Goal: Consume media (video, audio)

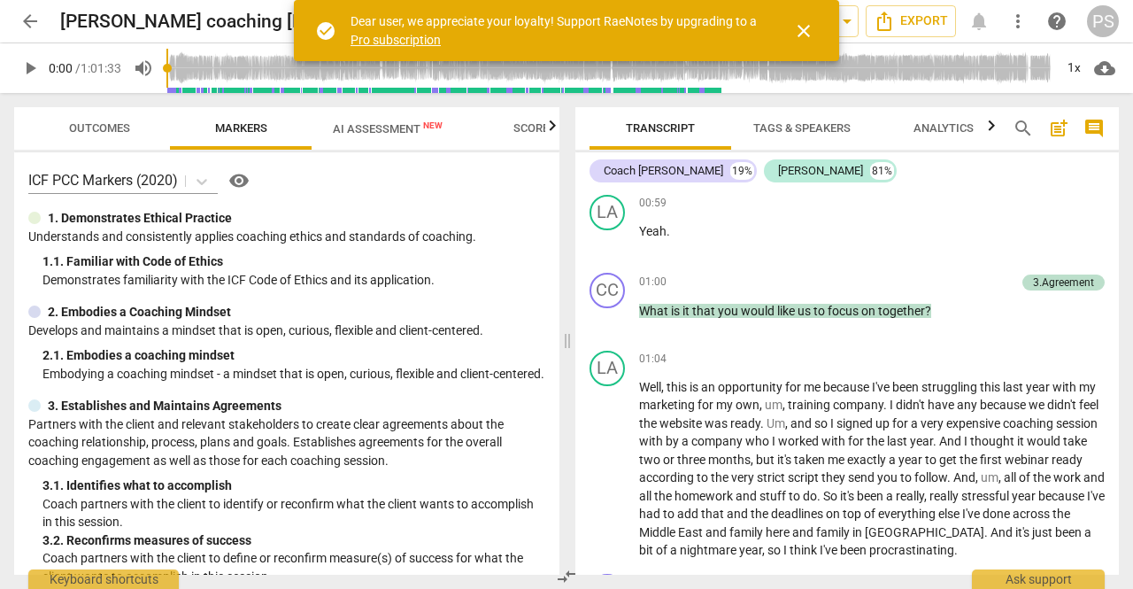
scroll to position [885, 0]
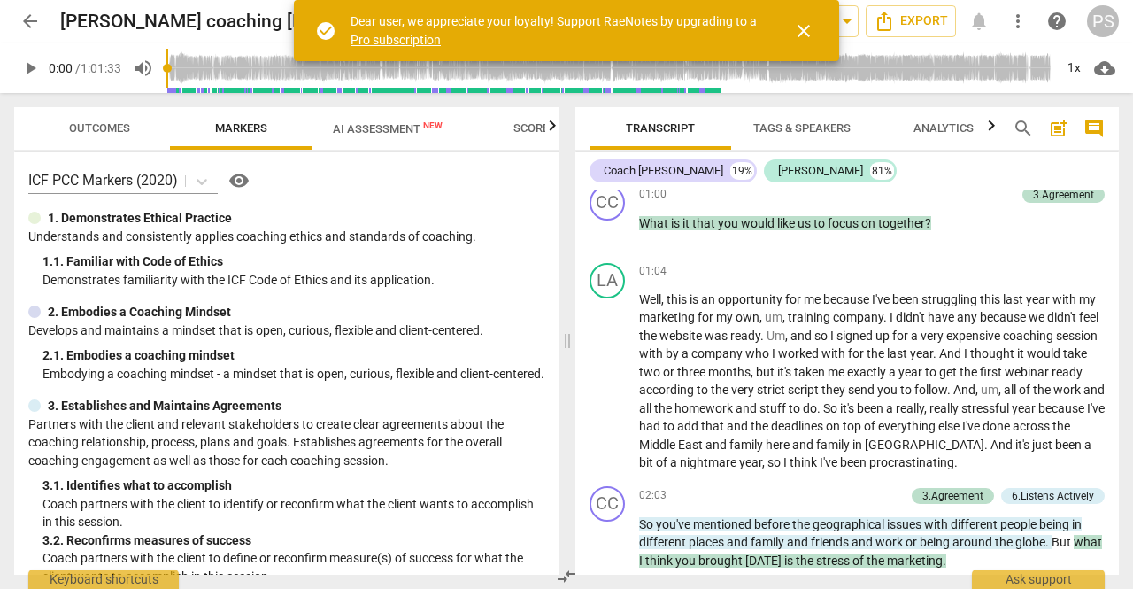
click at [811, 27] on span "close" at bounding box center [803, 30] width 21 height 21
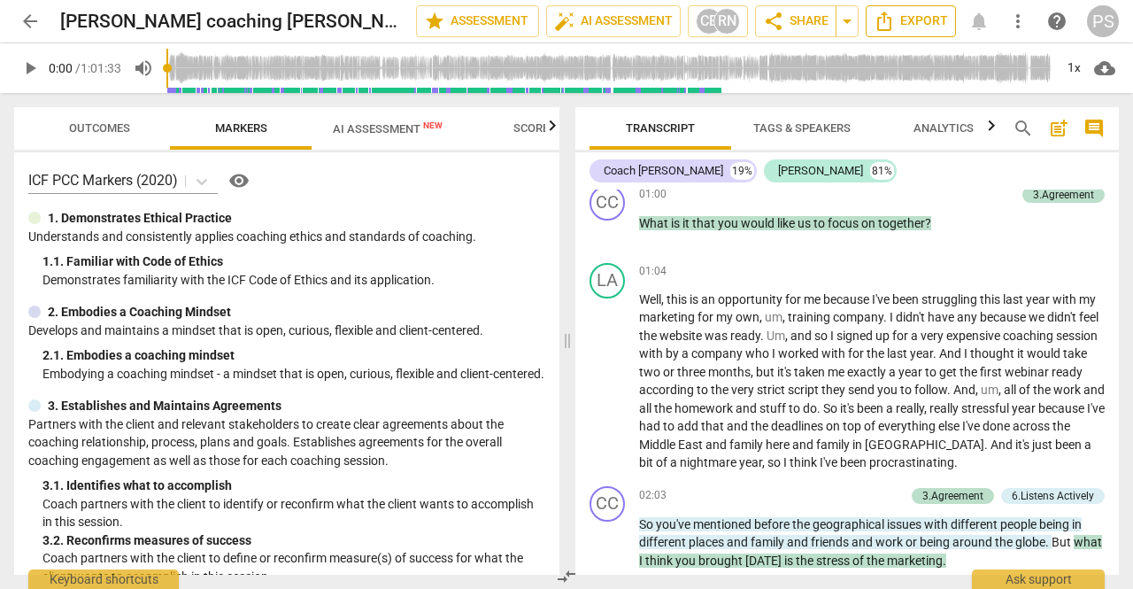
click at [905, 22] on span "Export" at bounding box center [911, 21] width 74 height 21
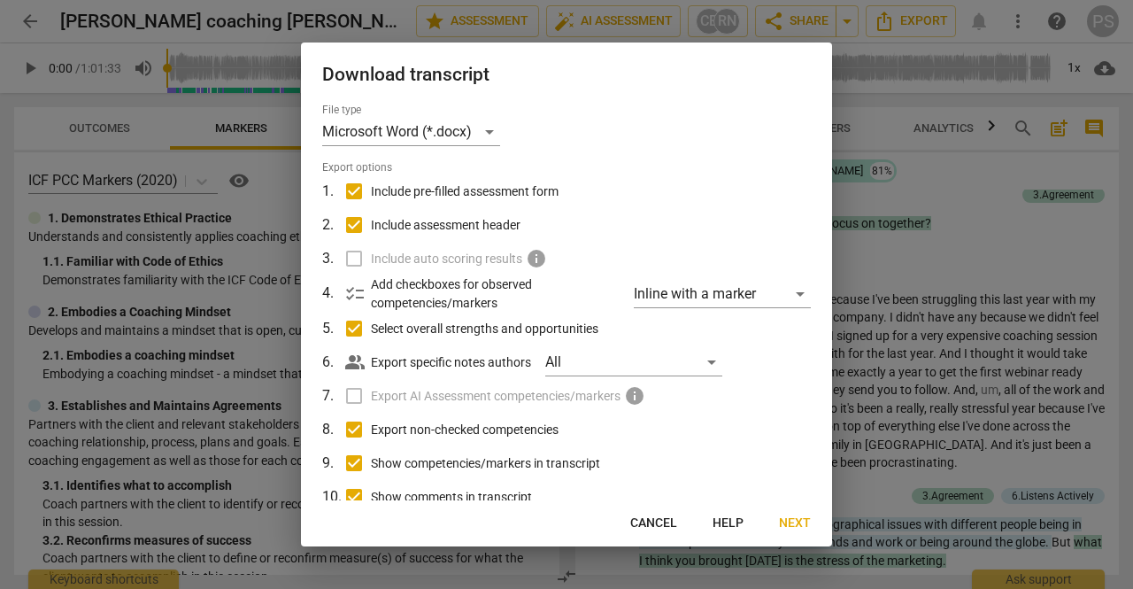
click at [801, 531] on span "Next" at bounding box center [795, 523] width 32 height 18
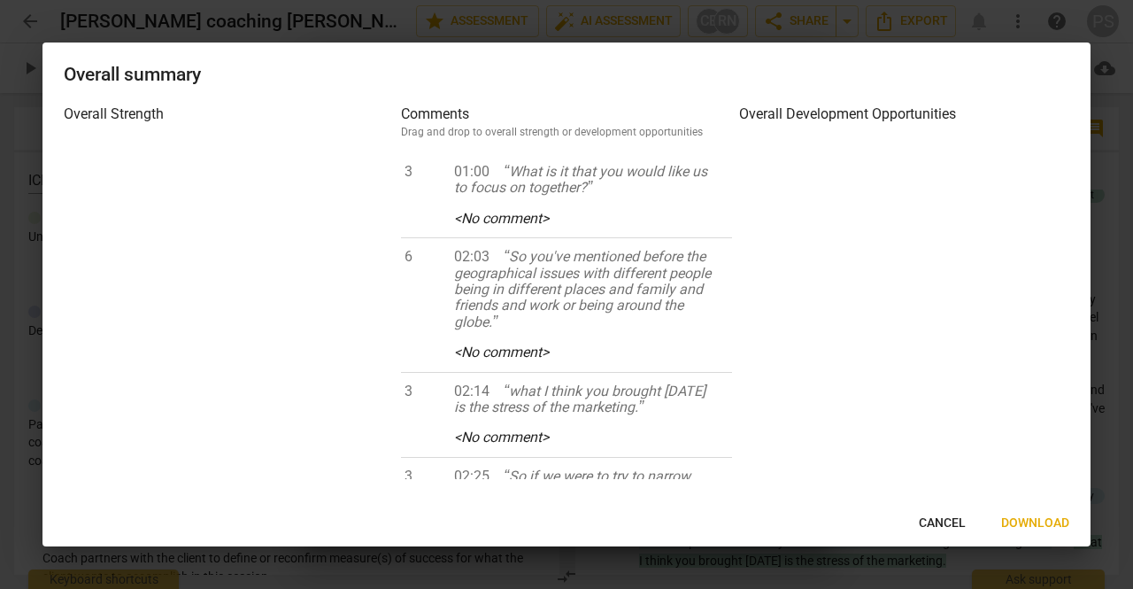
click at [1037, 524] on span "Download" at bounding box center [1035, 523] width 68 height 18
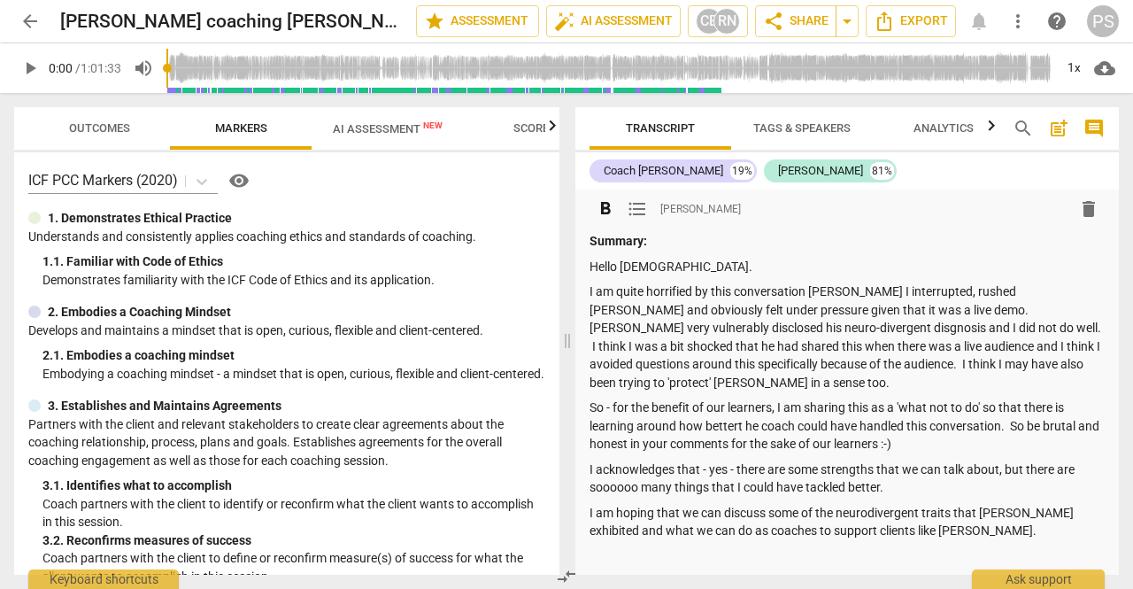
scroll to position [89, 0]
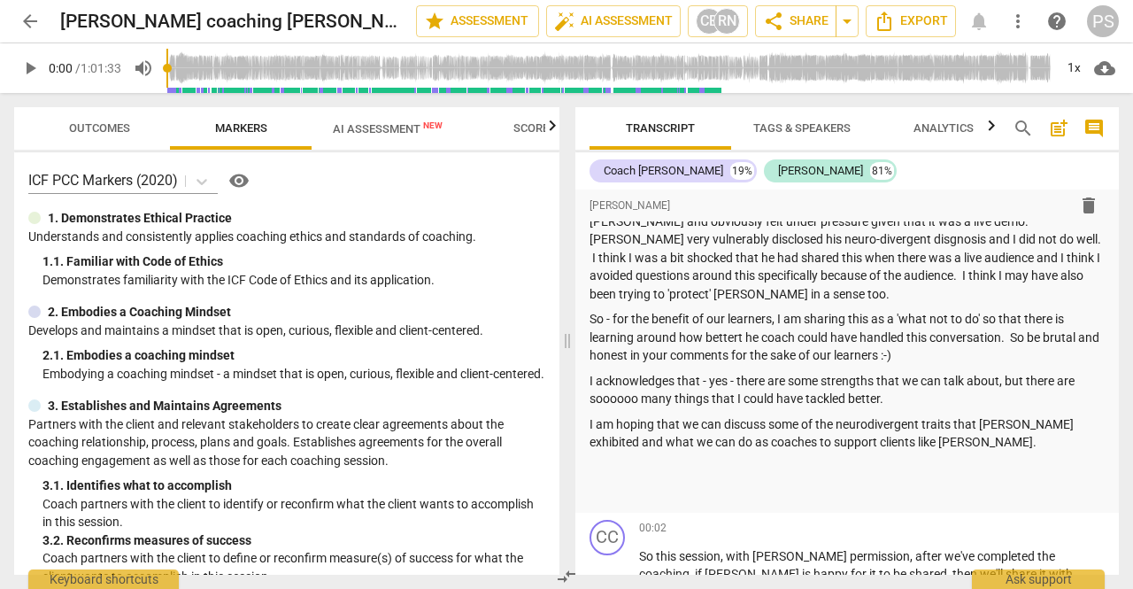
click at [22, 69] on span "play_arrow" at bounding box center [29, 68] width 21 height 21
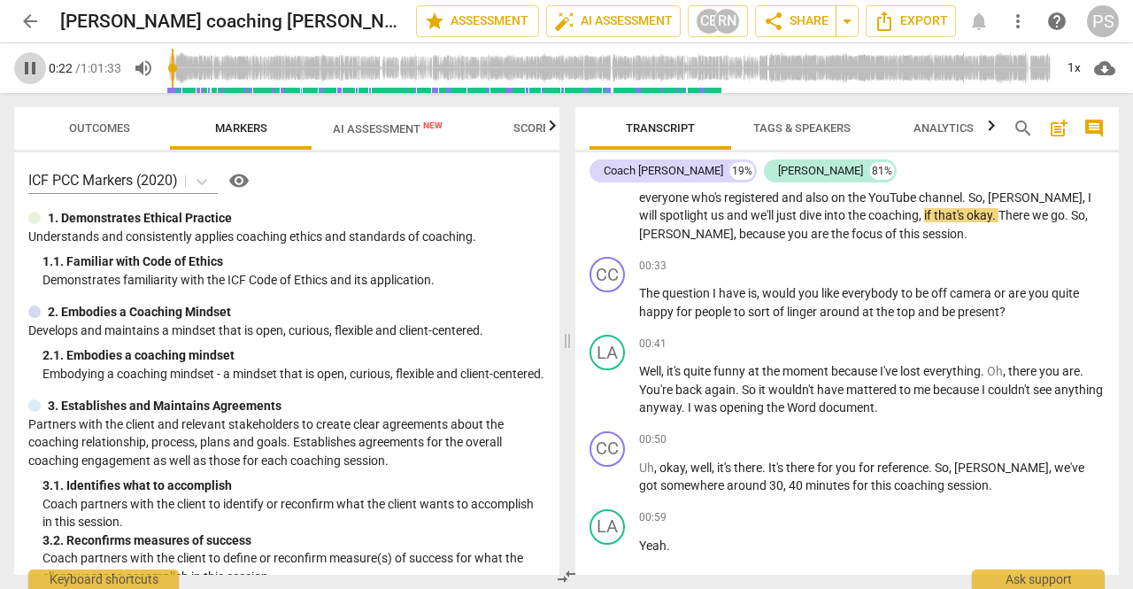
click at [37, 75] on span "pause" at bounding box center [29, 68] width 21 height 21
click at [32, 69] on span "play_arrow" at bounding box center [29, 68] width 21 height 21
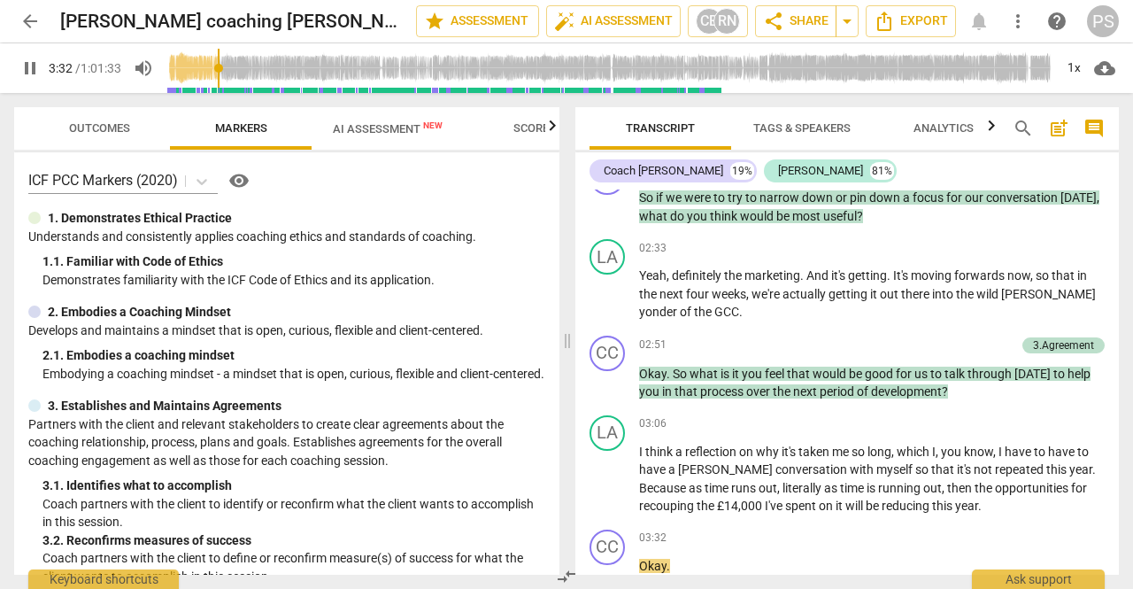
scroll to position [1832, 0]
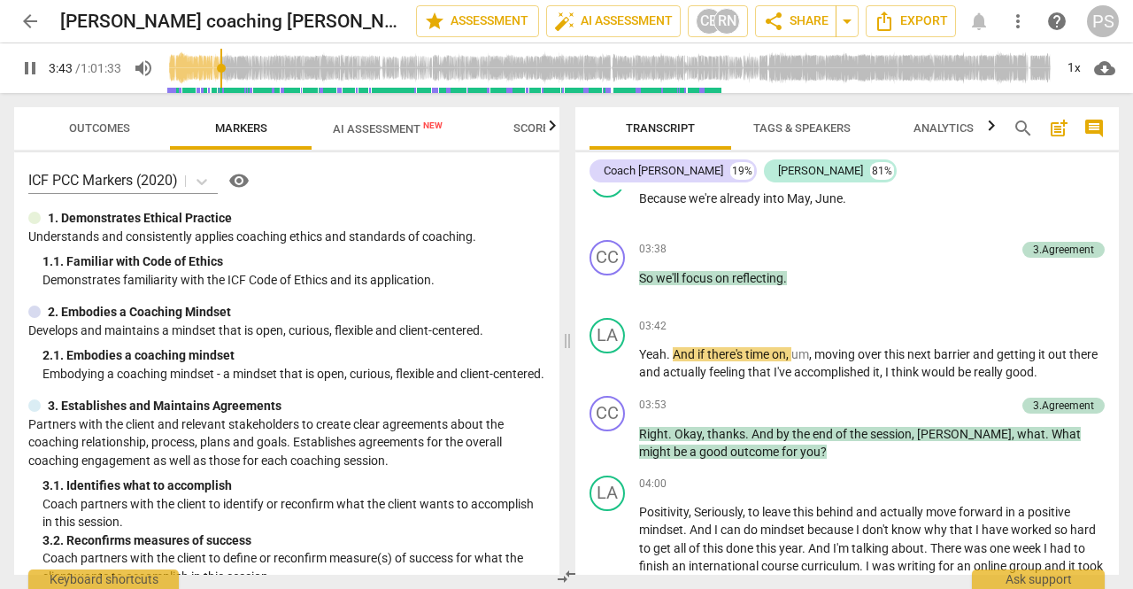
click at [22, 69] on span "pause" at bounding box center [29, 68] width 21 height 21
click at [35, 69] on span "play_arrow" at bounding box center [29, 68] width 21 height 21
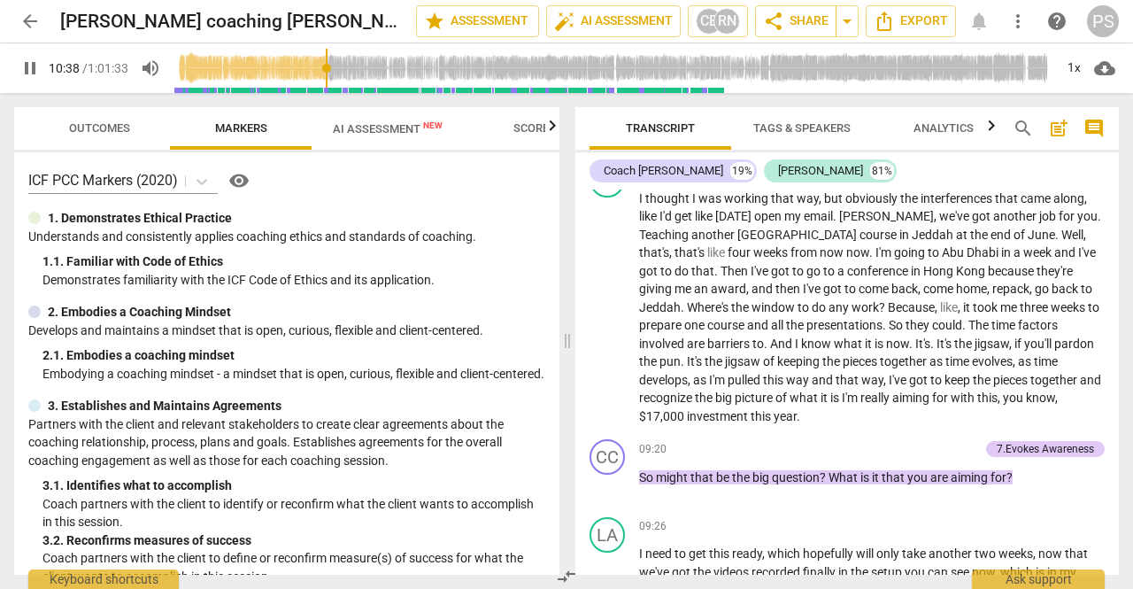
scroll to position [3832, 0]
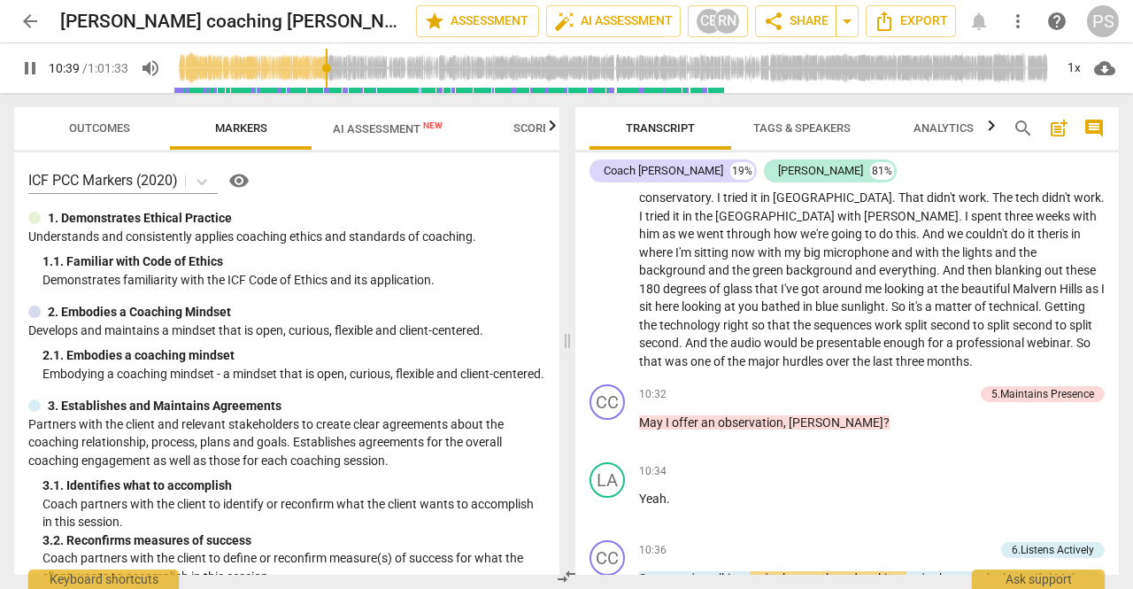
click at [24, 72] on span "pause" at bounding box center [29, 68] width 21 height 21
click at [25, 70] on span "play_arrow" at bounding box center [29, 68] width 21 height 21
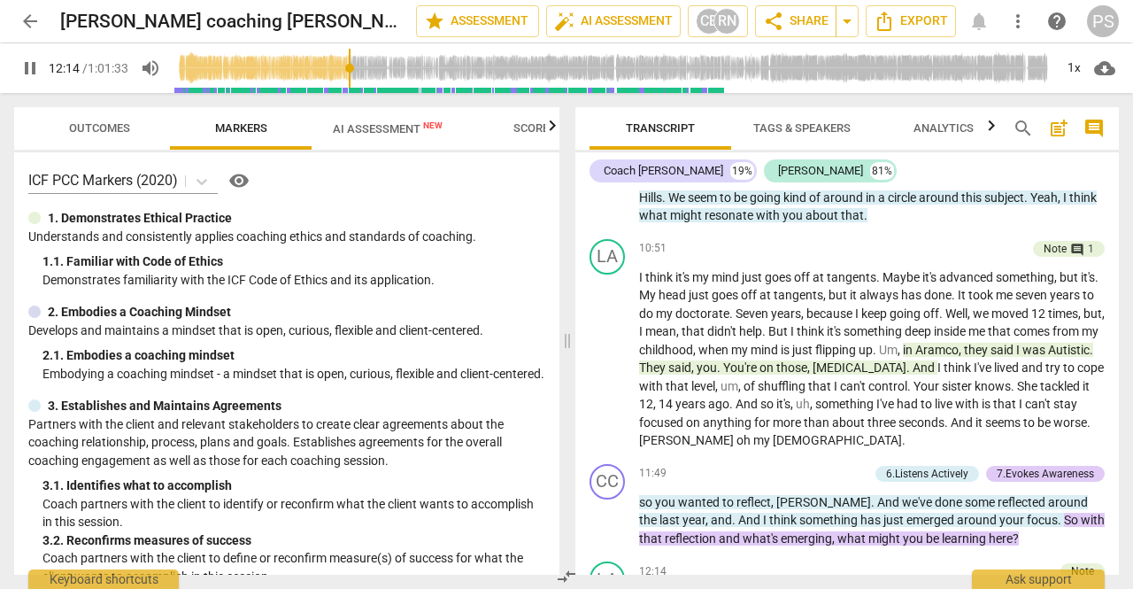
scroll to position [4633, 0]
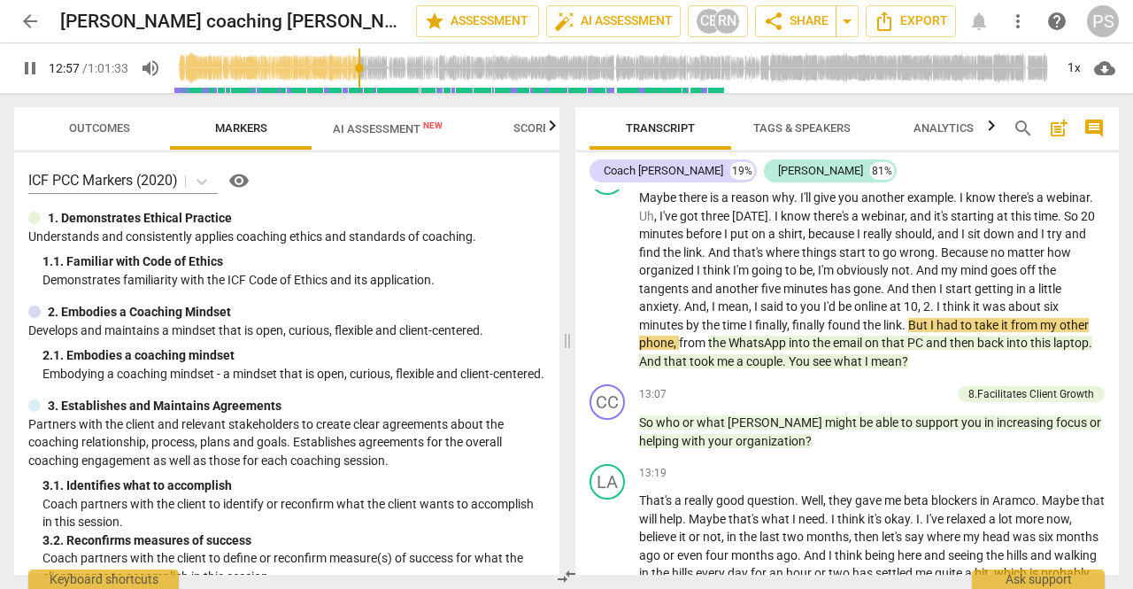
click at [25, 70] on span "pause" at bounding box center [29, 68] width 21 height 21
click at [27, 67] on span "play_arrow" at bounding box center [29, 68] width 21 height 21
click at [27, 67] on span "pause" at bounding box center [29, 68] width 21 height 21
click at [27, 67] on span "play_arrow" at bounding box center [29, 68] width 21 height 21
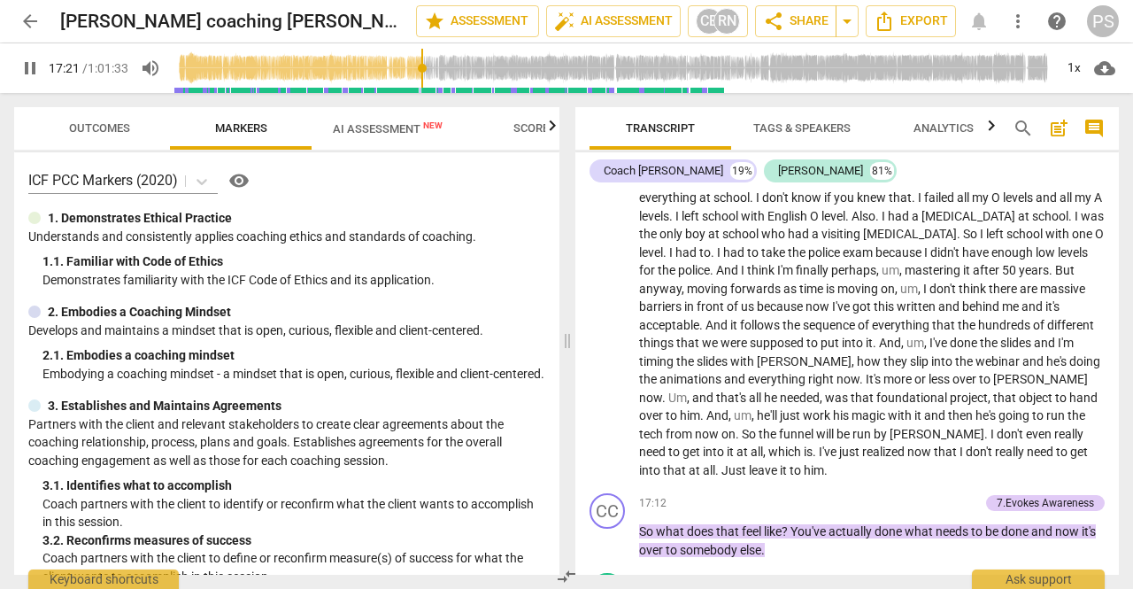
scroll to position [5831, 0]
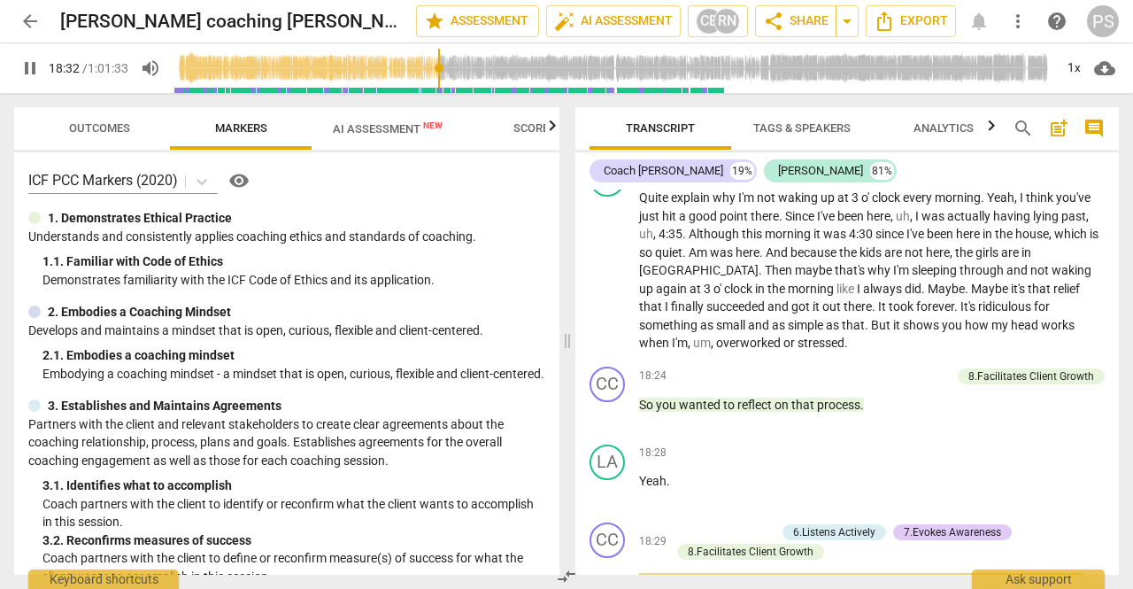
click at [35, 65] on span "pause" at bounding box center [29, 68] width 21 height 21
click at [37, 72] on span "play_arrow" at bounding box center [29, 68] width 21 height 21
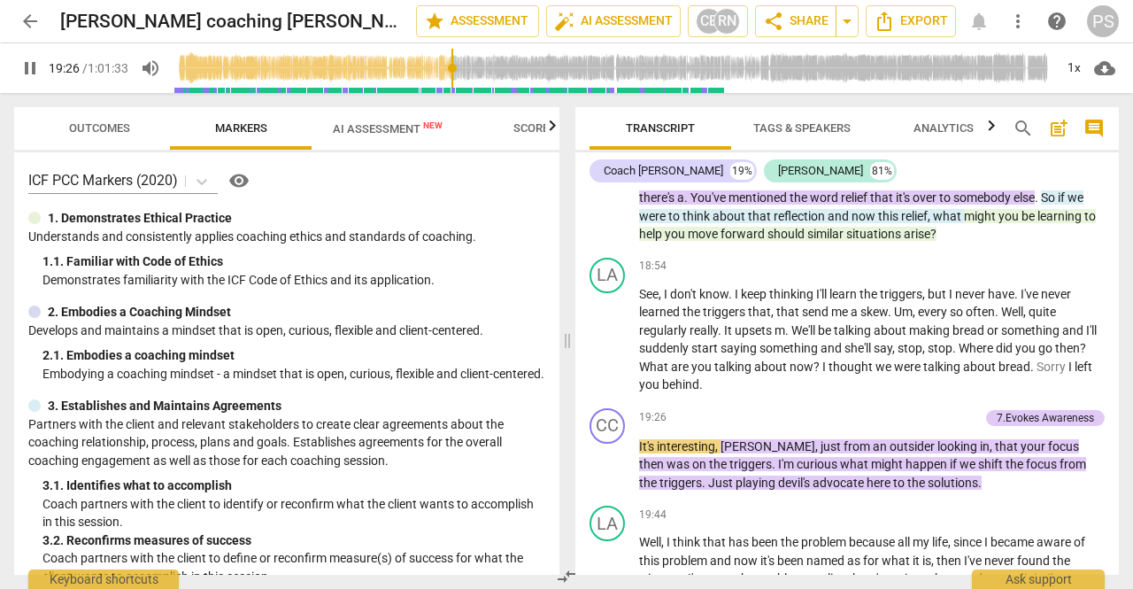
click at [37, 72] on span "pause" at bounding box center [29, 68] width 21 height 21
click at [37, 72] on span "play_arrow" at bounding box center [29, 68] width 21 height 21
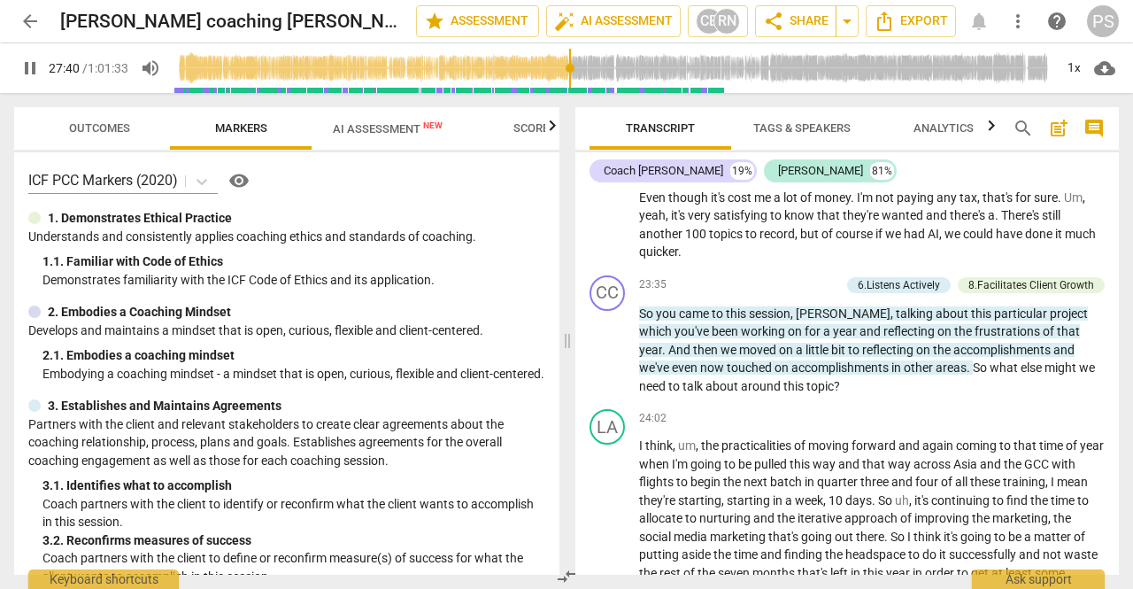
scroll to position [8816, 0]
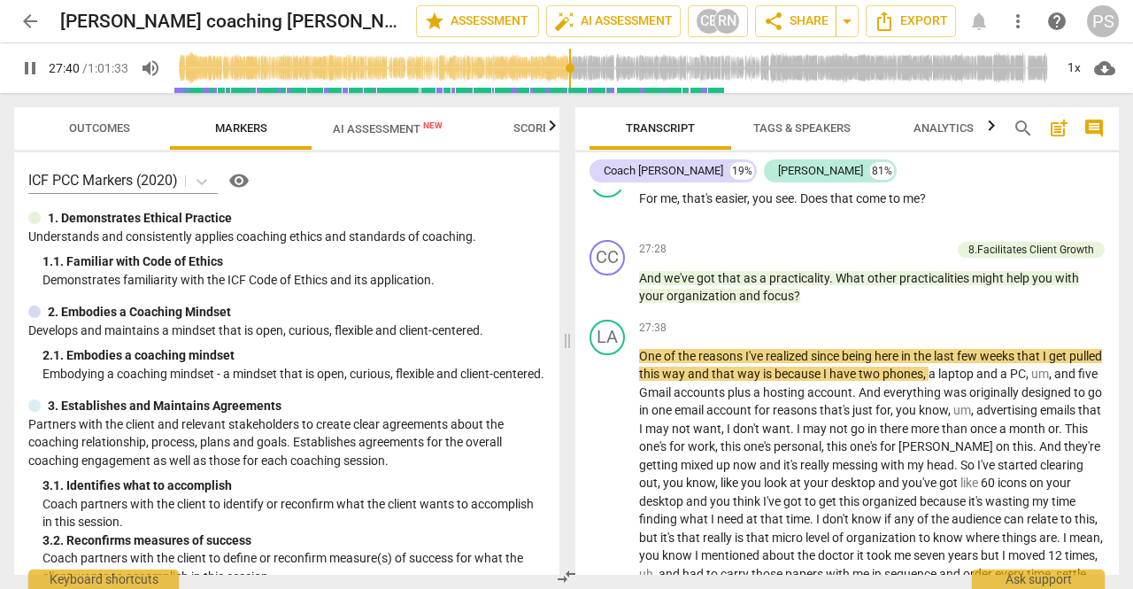
click at [26, 67] on span "pause" at bounding box center [29, 68] width 21 height 21
click at [30, 66] on span "play_arrow" at bounding box center [29, 68] width 21 height 21
drag, startPoint x: 572, startPoint y: 66, endPoint x: 557, endPoint y: 66, distance: 15.0
click at [557, 66] on input "range" at bounding box center [613, 68] width 880 height 57
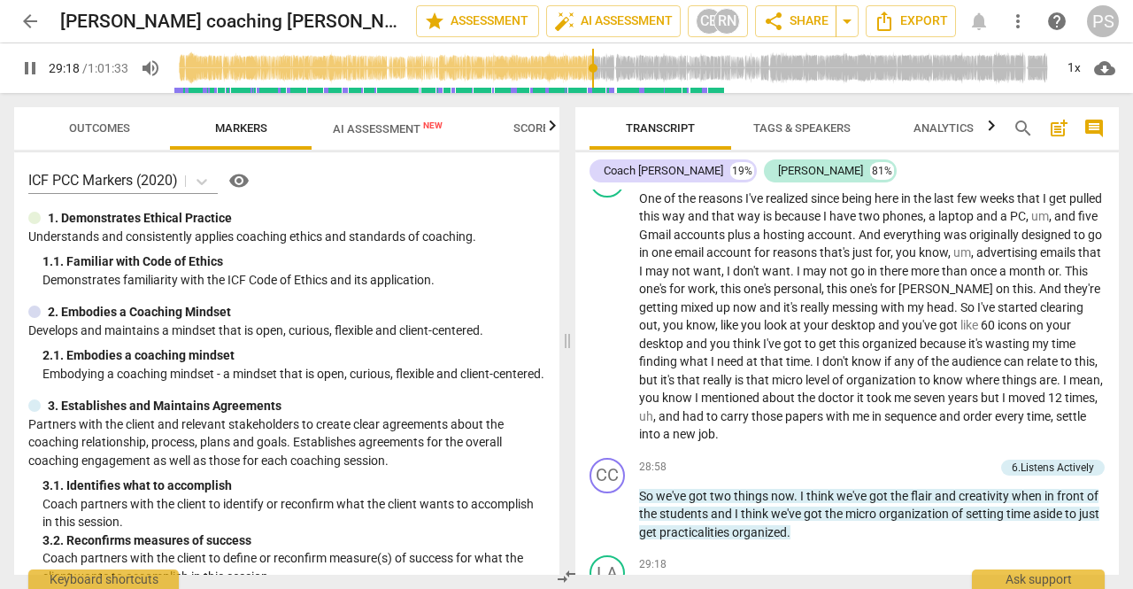
scroll to position [9368, 0]
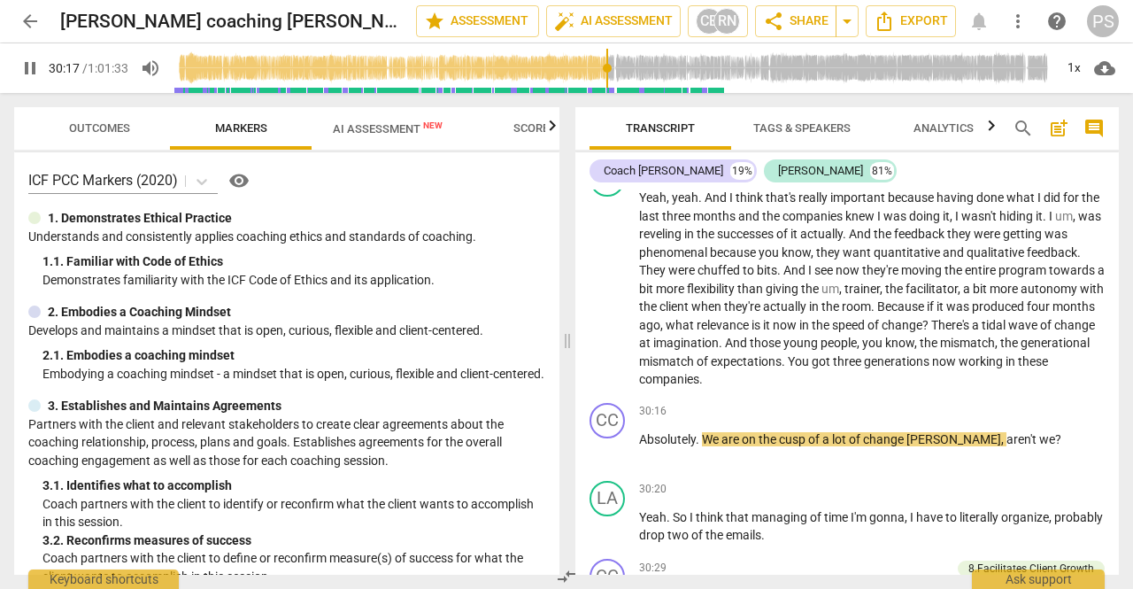
click at [32, 76] on span "pause" at bounding box center [29, 68] width 21 height 21
click at [32, 76] on span "play_arrow" at bounding box center [29, 68] width 21 height 21
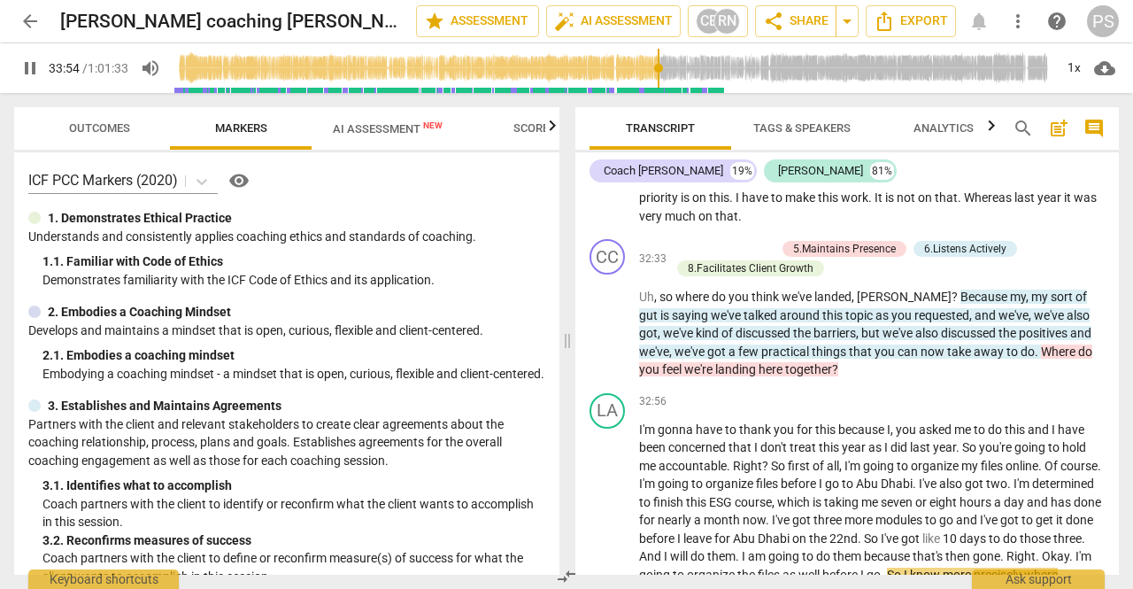
scroll to position [10547, 0]
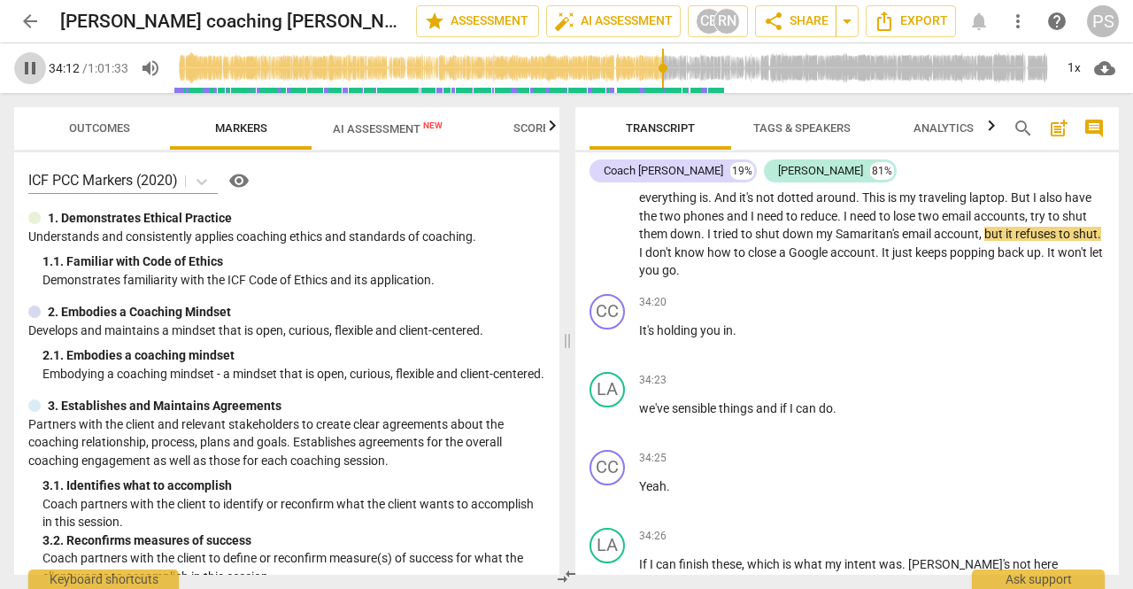
click at [32, 76] on span "pause" at bounding box center [29, 68] width 21 height 21
click at [658, 68] on input "range" at bounding box center [613, 68] width 880 height 57
click at [32, 66] on span "play_arrow" at bounding box center [29, 68] width 21 height 21
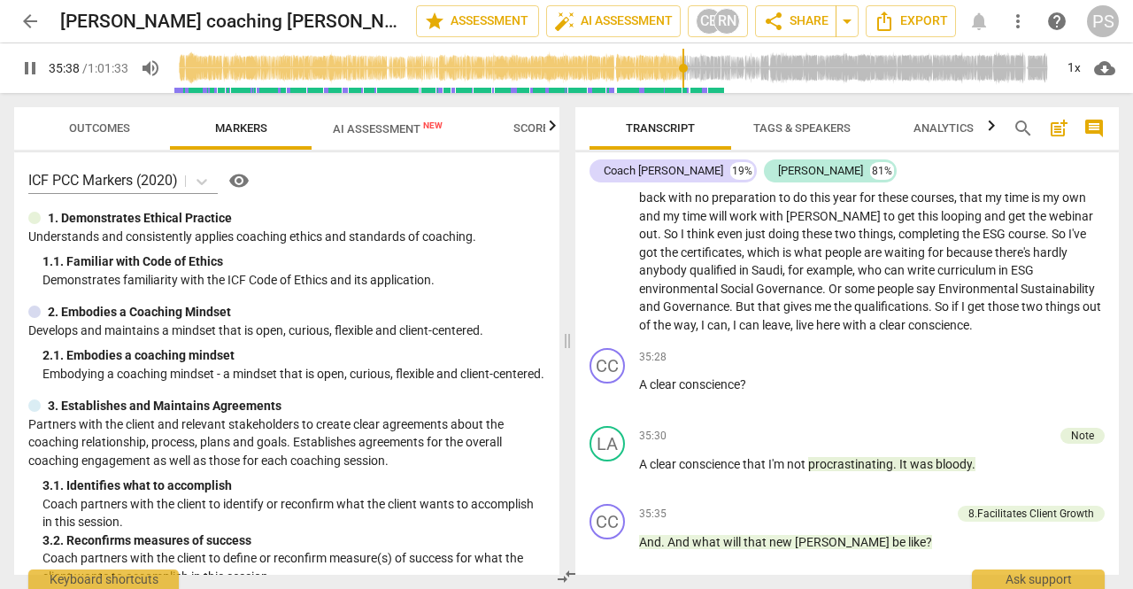
scroll to position [11388, 0]
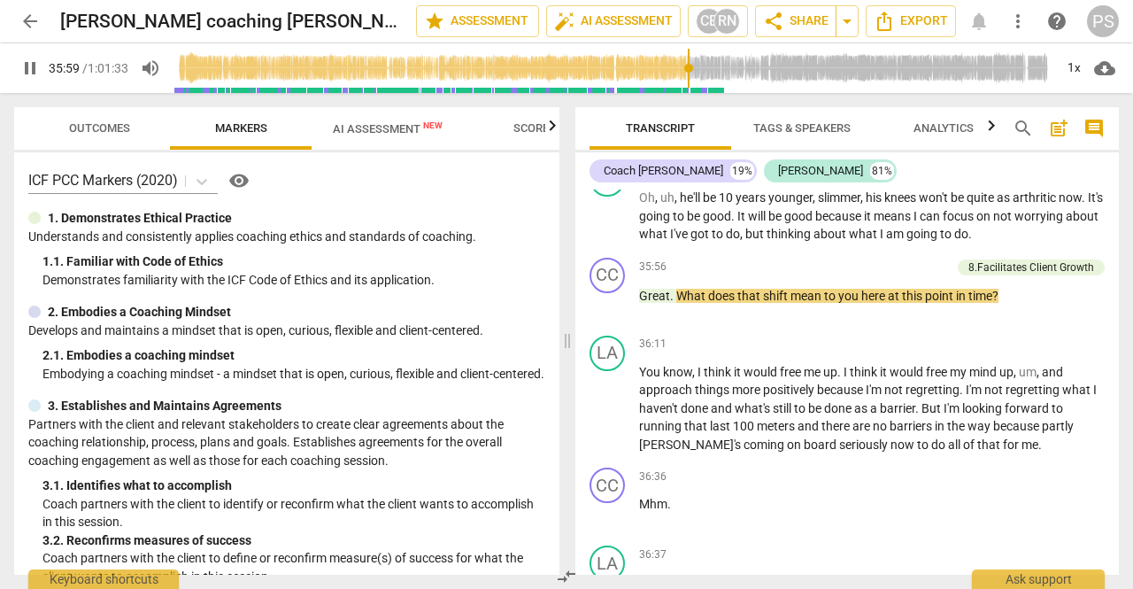
click at [32, 66] on span "pause" at bounding box center [29, 68] width 21 height 21
click at [32, 66] on span "play_arrow" at bounding box center [29, 68] width 21 height 21
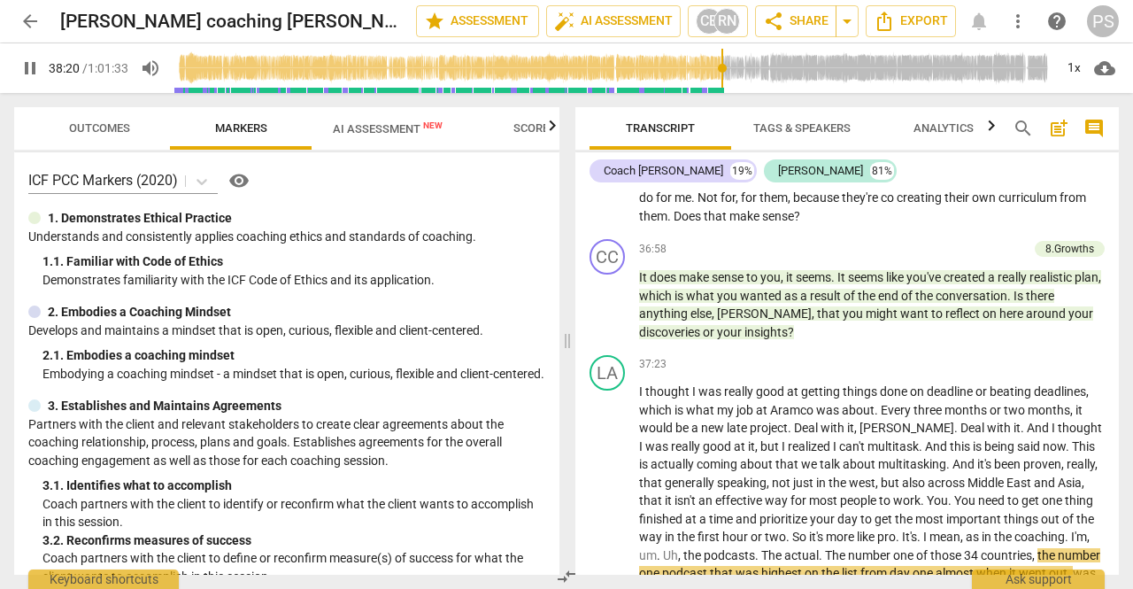
scroll to position [12129, 0]
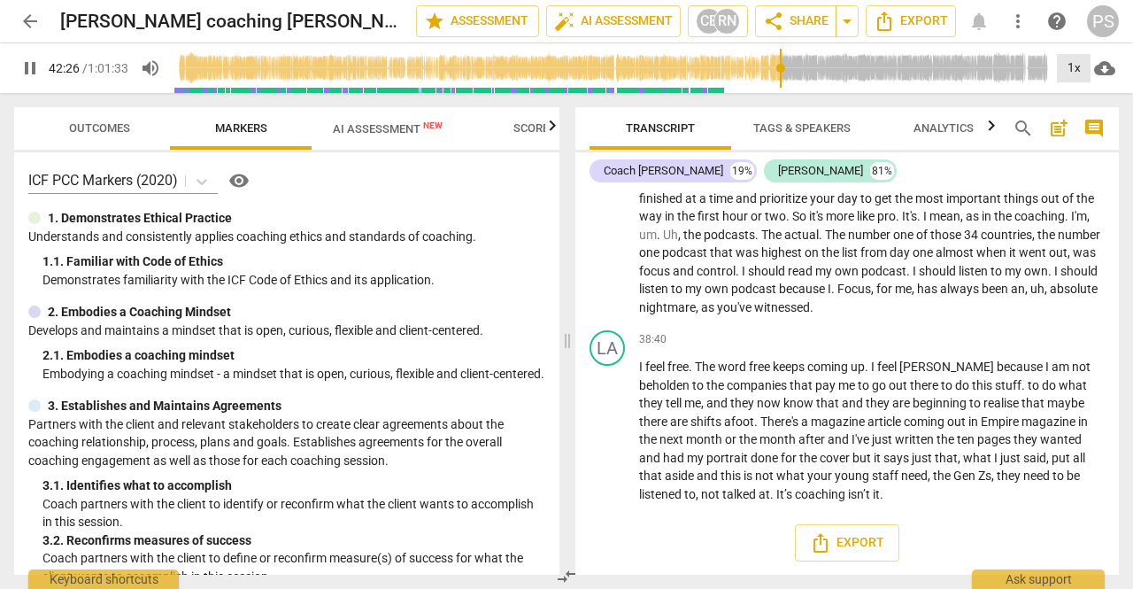
click at [1069, 69] on div "1x" at bounding box center [1074, 68] width 34 height 28
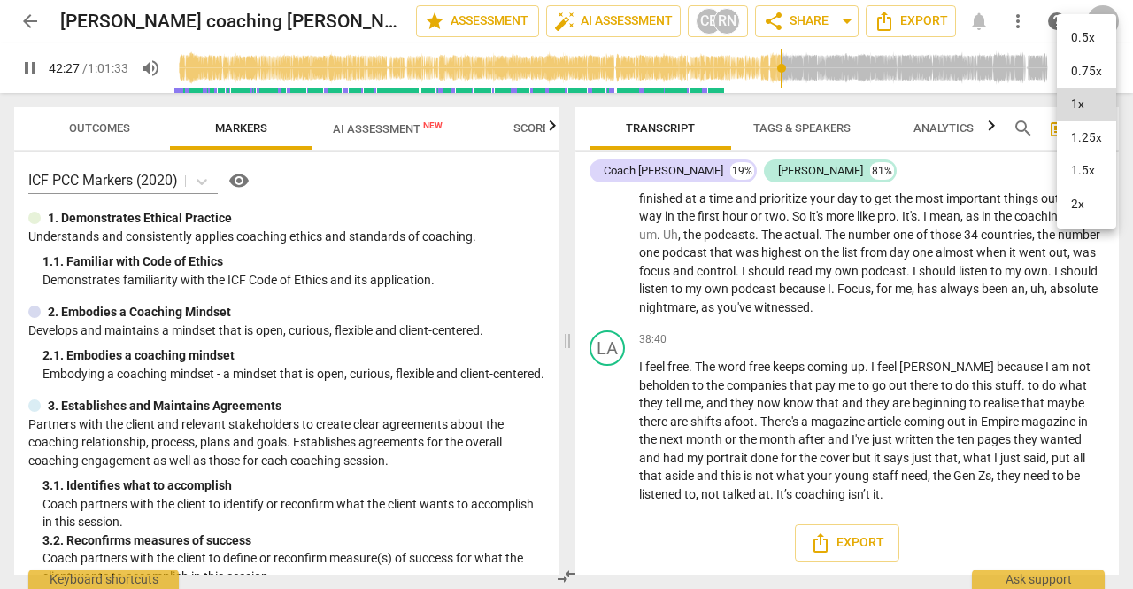
click at [1078, 137] on li "1.25x" at bounding box center [1086, 138] width 59 height 34
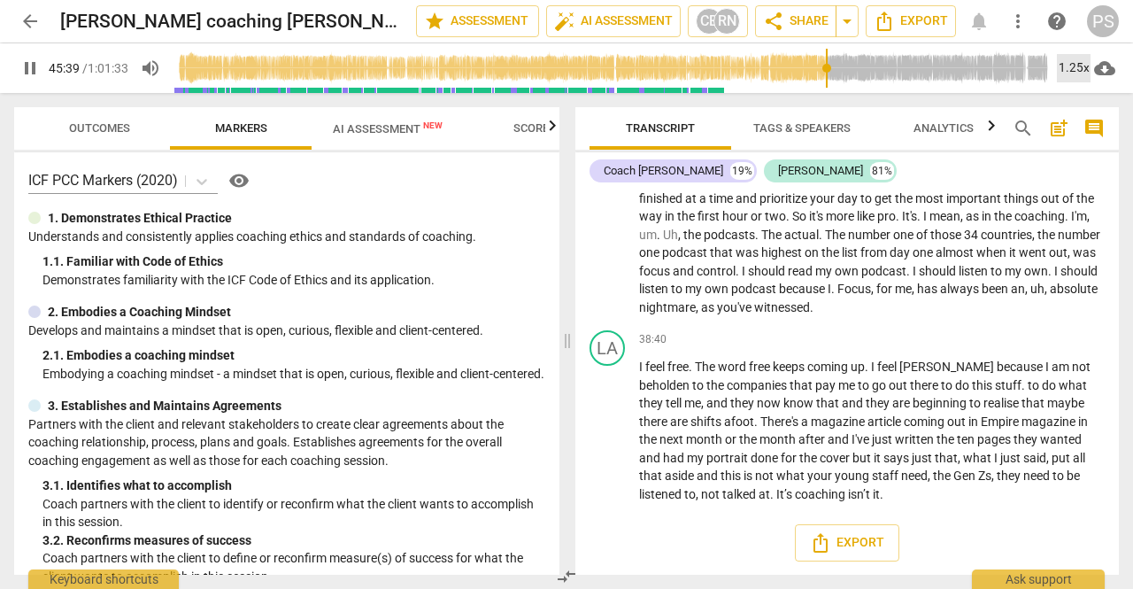
click at [1072, 65] on div "1.25x" at bounding box center [1074, 68] width 34 height 28
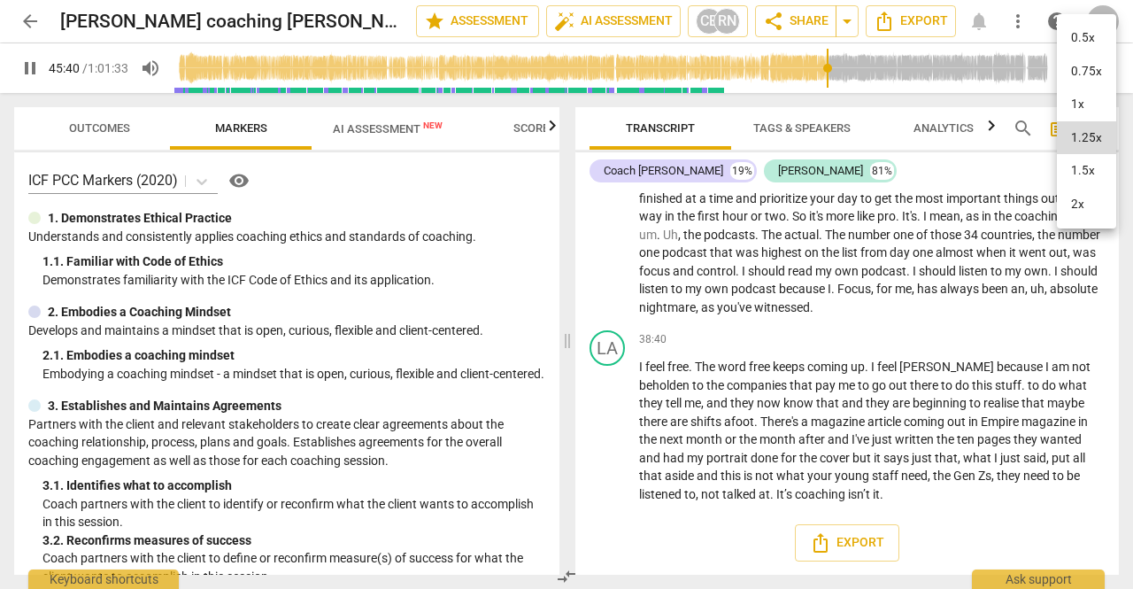
click at [1078, 174] on li "1.5x" at bounding box center [1086, 171] width 59 height 34
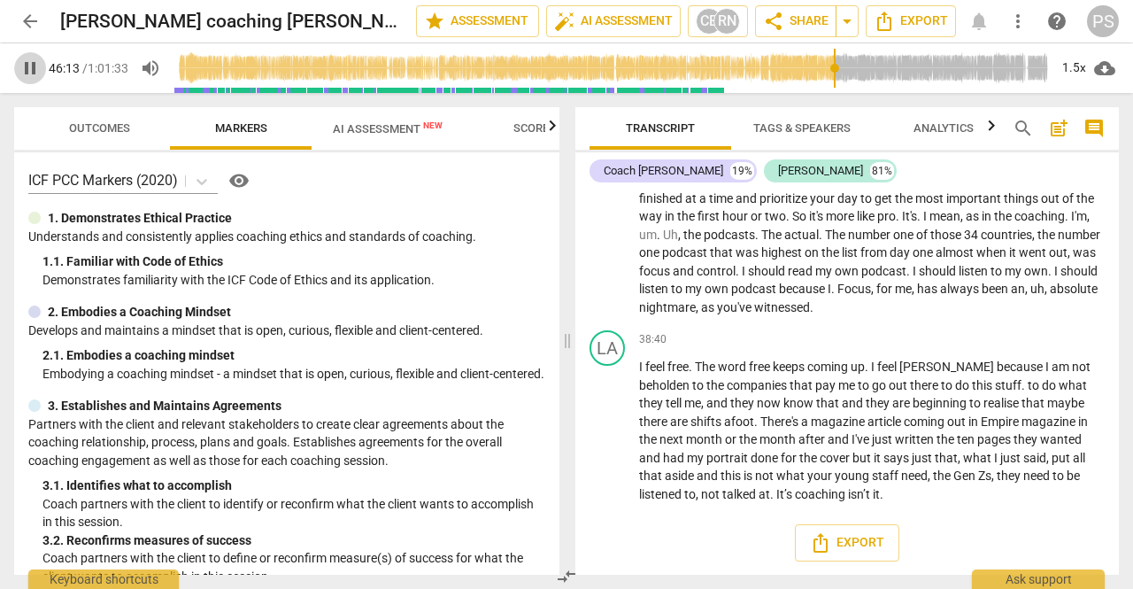
click at [27, 65] on span "pause" at bounding box center [29, 68] width 21 height 21
click at [27, 65] on span "play_arrow" at bounding box center [29, 68] width 21 height 21
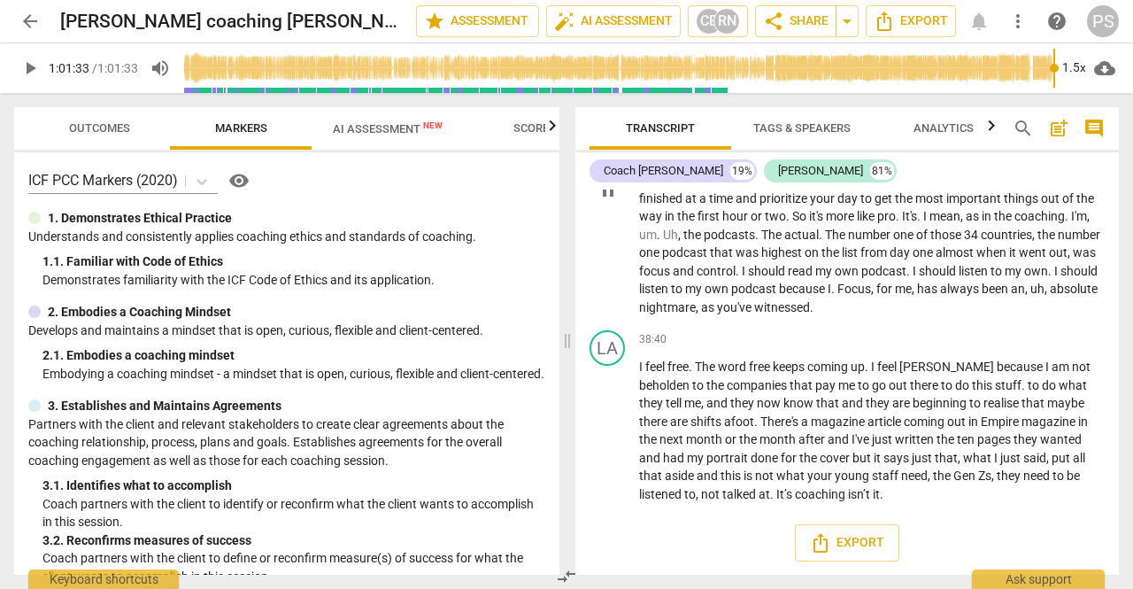
type input "3693"
